Goal: Task Accomplishment & Management: Use online tool/utility

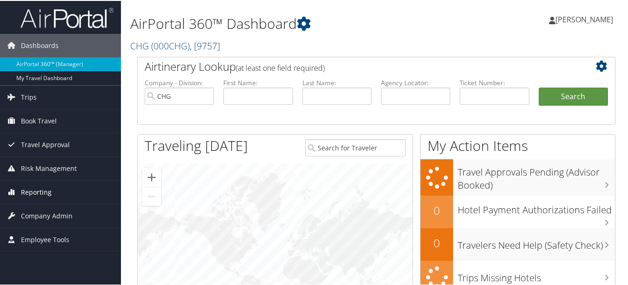
click at [48, 187] on span "Reporting" at bounding box center [36, 191] width 31 height 23
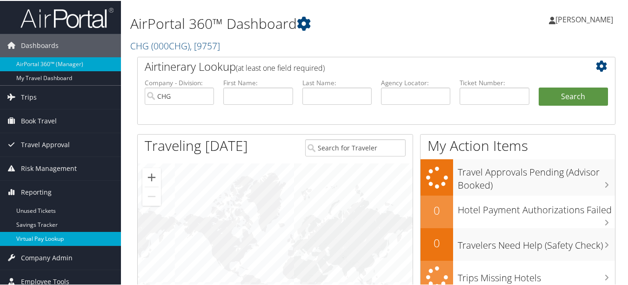
click at [49, 236] on link "Virtual Pay Lookup" at bounding box center [60, 238] width 121 height 14
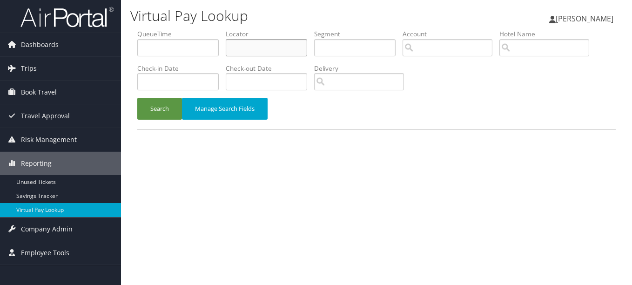
click at [261, 45] on input "text" at bounding box center [266, 47] width 81 height 17
paste input "COPUBK"
click at [137, 98] on button "Search" at bounding box center [159, 109] width 45 height 22
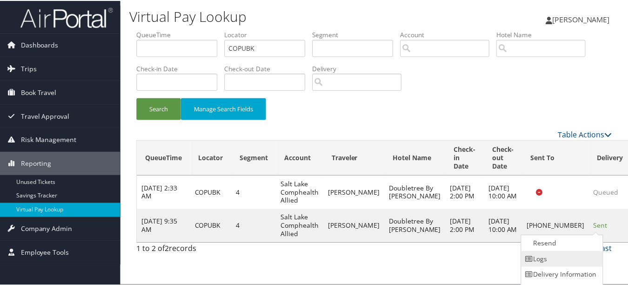
scroll to position [14, 0]
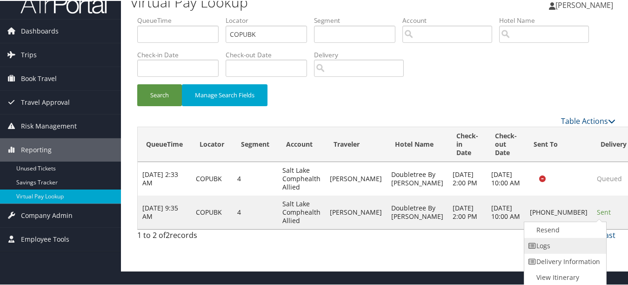
click at [596, 247] on link "Logs" at bounding box center [564, 245] width 80 height 16
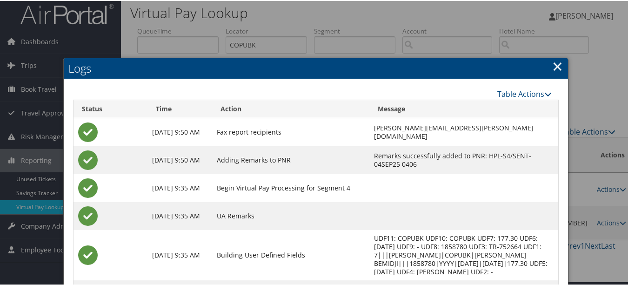
scroll to position [0, 0]
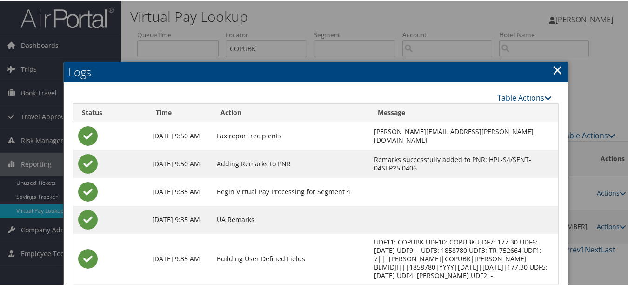
click at [554, 70] on link "×" at bounding box center [557, 69] width 11 height 19
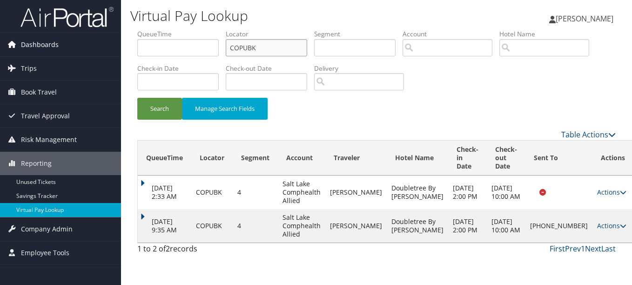
paste input "RYEUA"
drag, startPoint x: 145, startPoint y: 53, endPoint x: 96, endPoint y: 53, distance: 49.3
click at [96, 53] on div "Dashboards AirPortal 360™ (Manager) My Travel Dashboard Trips Airtinerary® Look…" at bounding box center [316, 142] width 632 height 285
type input "CRYEUA"
click at [137, 98] on button "Search" at bounding box center [159, 109] width 45 height 22
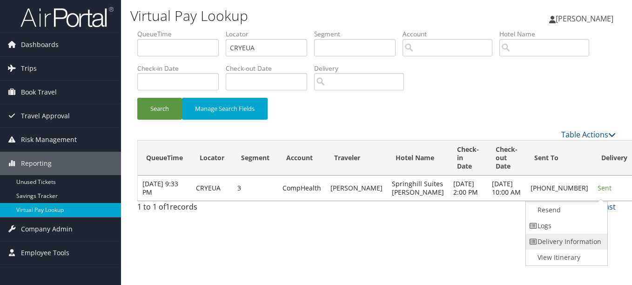
click at [574, 234] on link "Delivery Information" at bounding box center [566, 242] width 80 height 16
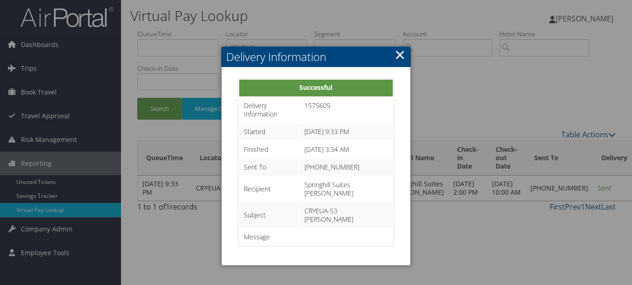
drag, startPoint x: 394, startPoint y: 50, endPoint x: 416, endPoint y: 64, distance: 26.7
click at [394, 51] on h2 "Delivery Information" at bounding box center [315, 57] width 188 height 20
drag, startPoint x: 397, startPoint y: 51, endPoint x: 413, endPoint y: 80, distance: 32.7
click at [399, 51] on link "×" at bounding box center [399, 54] width 11 height 19
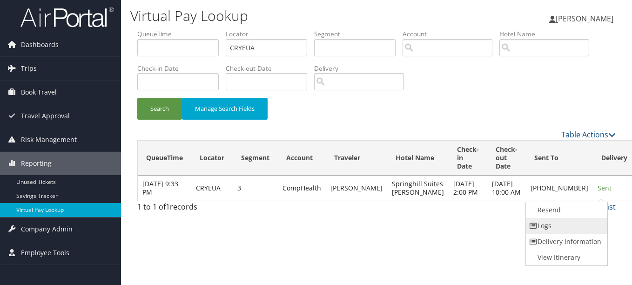
click at [575, 222] on link "Logs" at bounding box center [566, 226] width 80 height 16
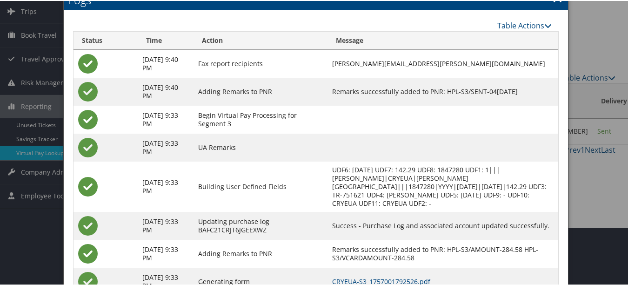
scroll to position [121, 0]
